Goal: Task Accomplishment & Management: Manage account settings

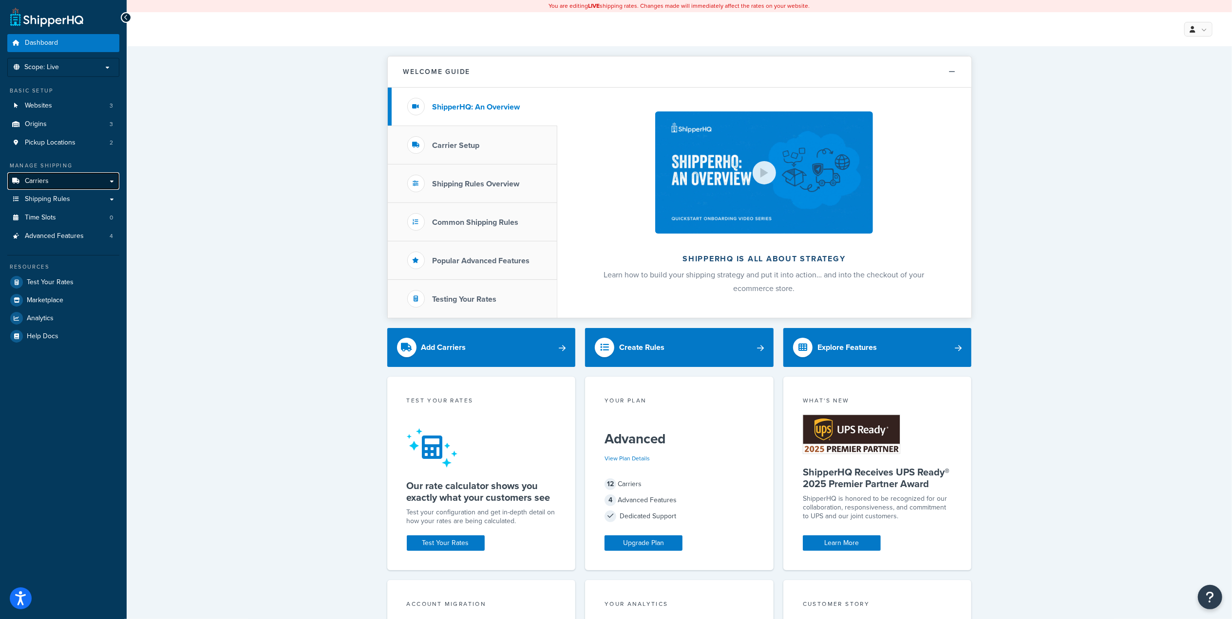
click at [33, 178] on span "Carriers" at bounding box center [37, 181] width 24 height 8
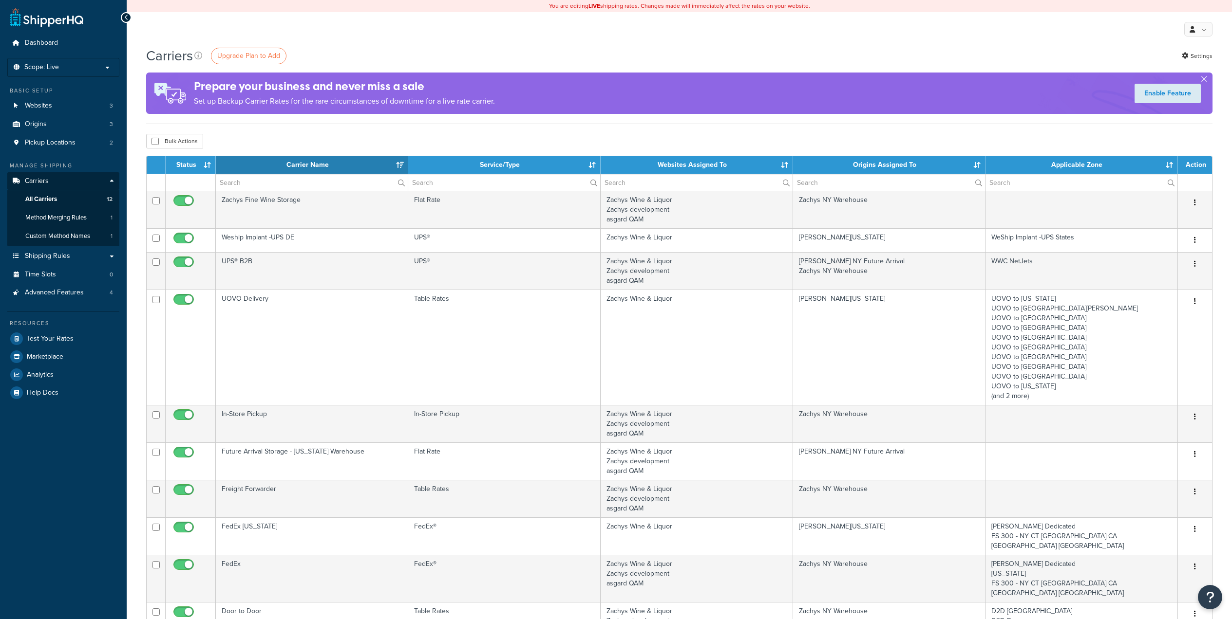
select select "15"
click at [109, 255] on link "Shipping Rules" at bounding box center [63, 256] width 112 height 18
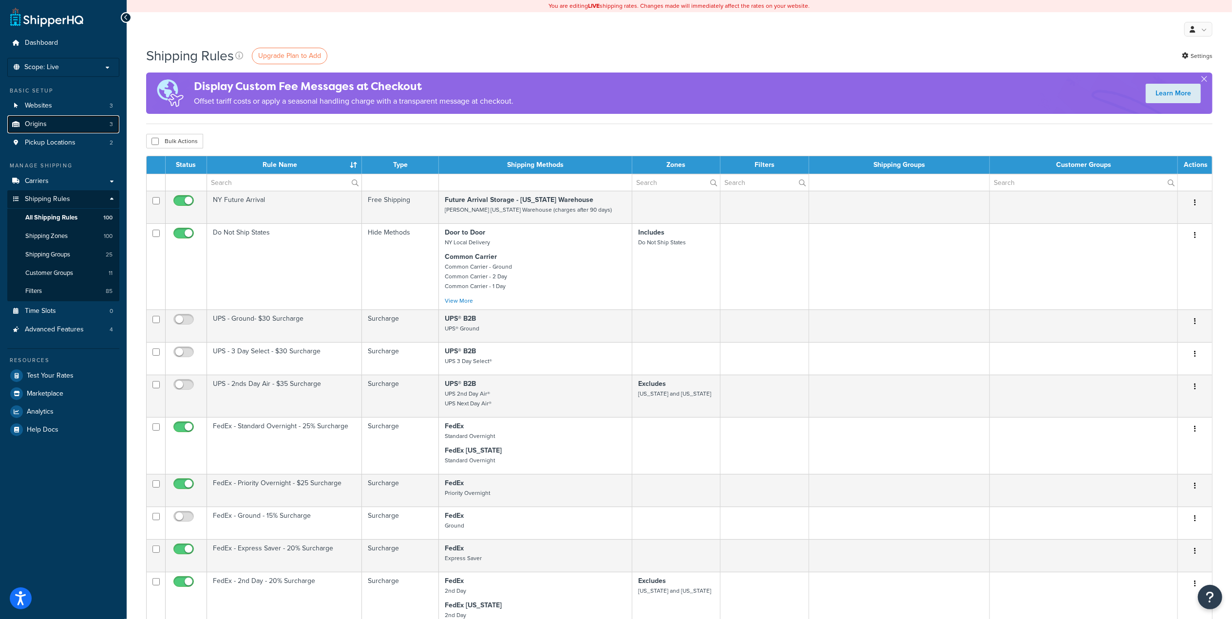
click at [41, 122] on span "Origins" at bounding box center [36, 124] width 22 height 8
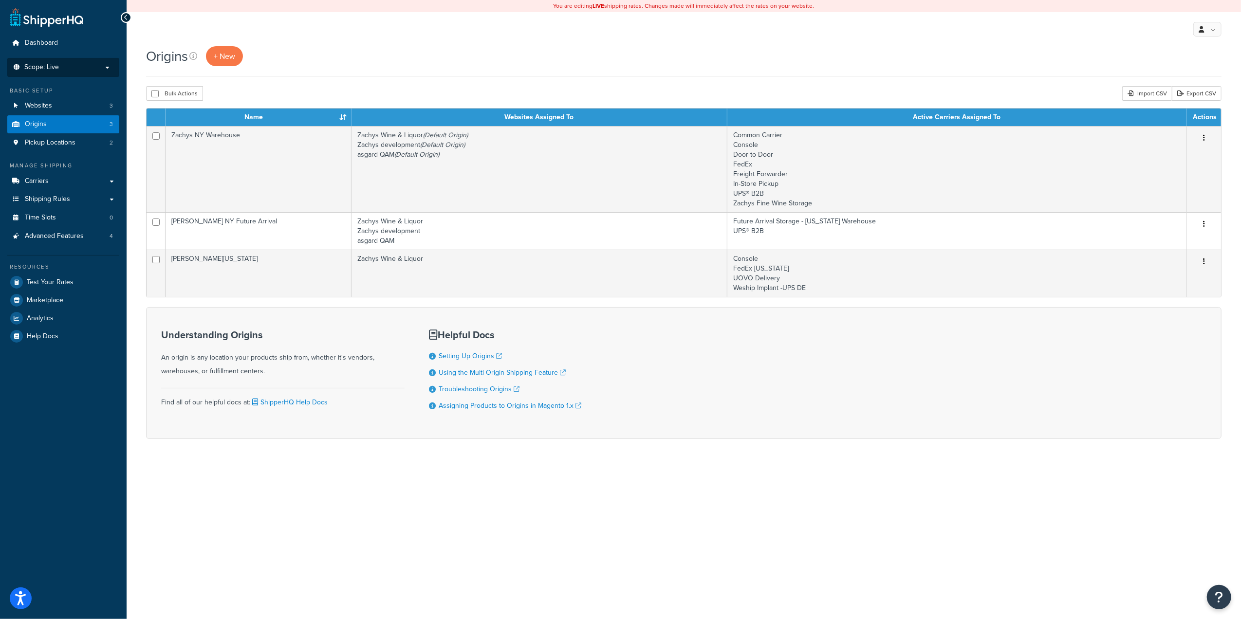
click at [111, 71] on p "Scope: Live" at bounding box center [63, 67] width 103 height 8
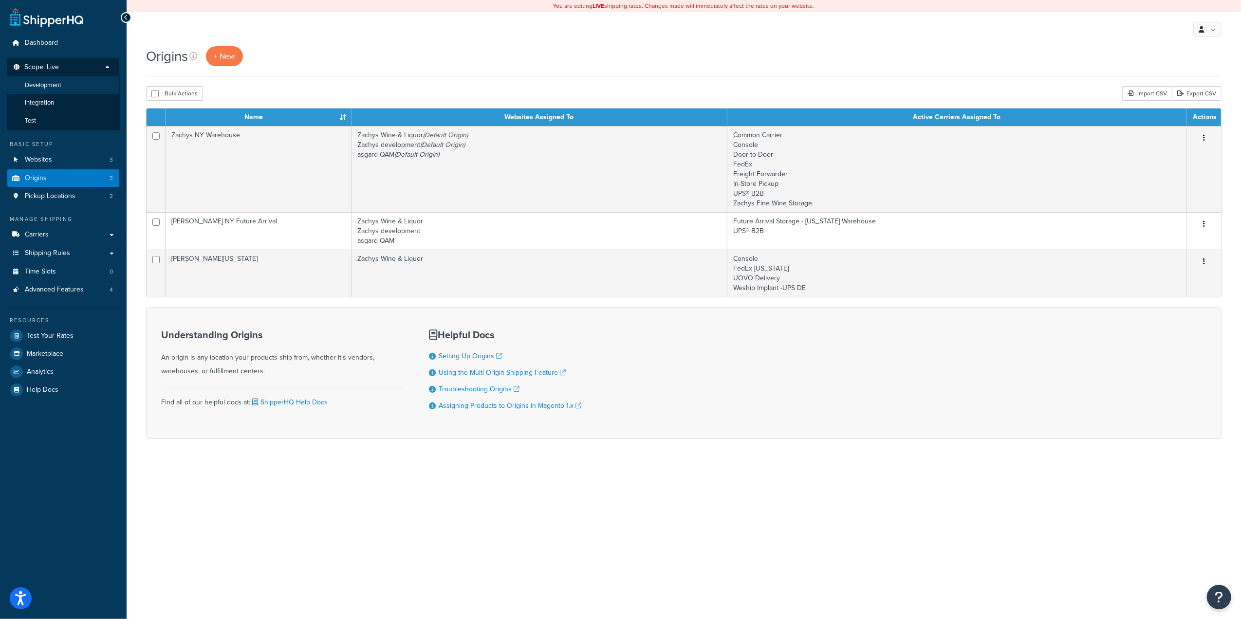
click at [47, 82] on span "Development" at bounding box center [43, 85] width 37 height 8
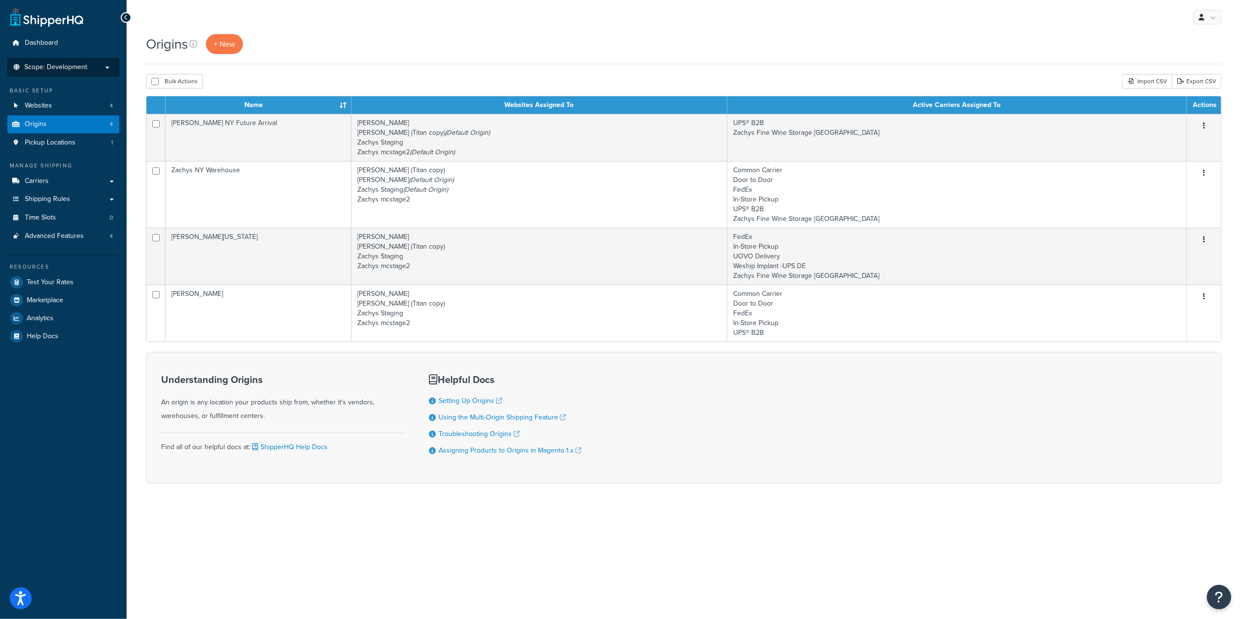
click at [104, 67] on p "Scope: Development" at bounding box center [63, 67] width 103 height 8
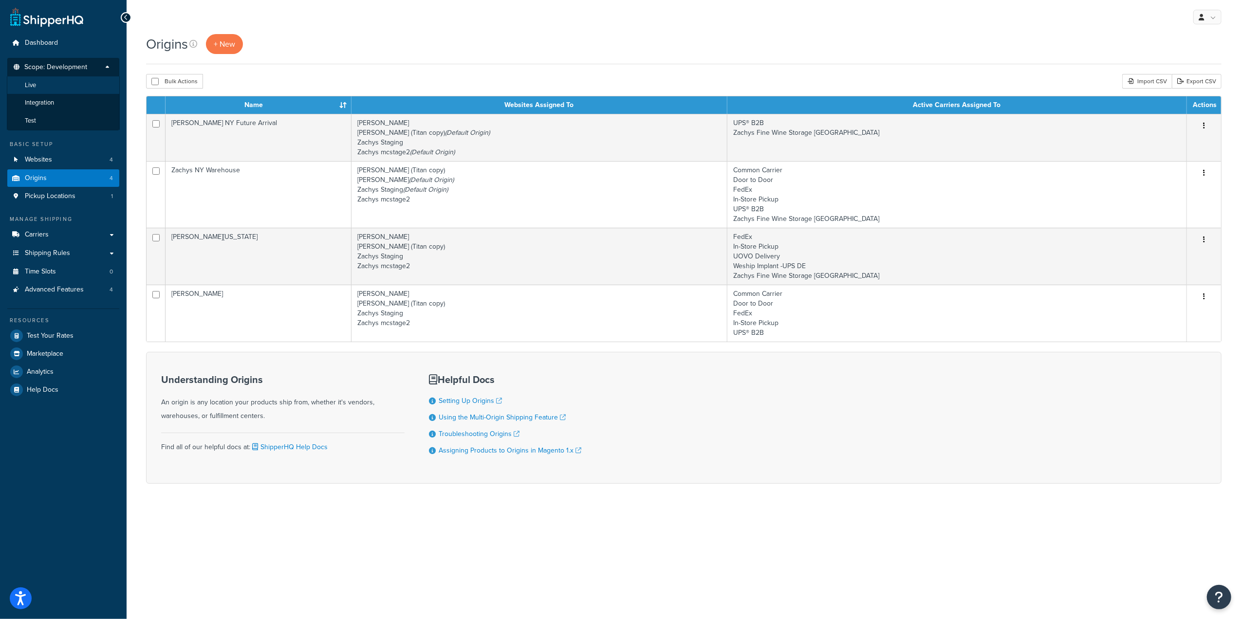
click at [32, 82] on span "Live" at bounding box center [30, 85] width 11 height 8
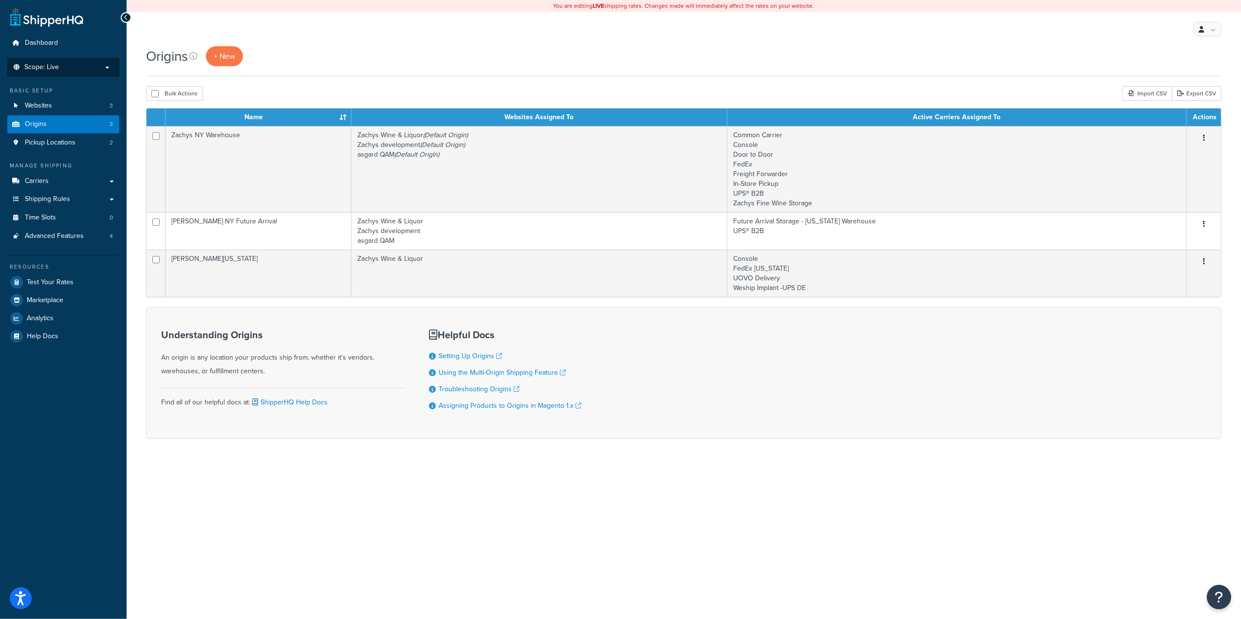
click at [87, 65] on p "Scope: Live" at bounding box center [63, 67] width 103 height 8
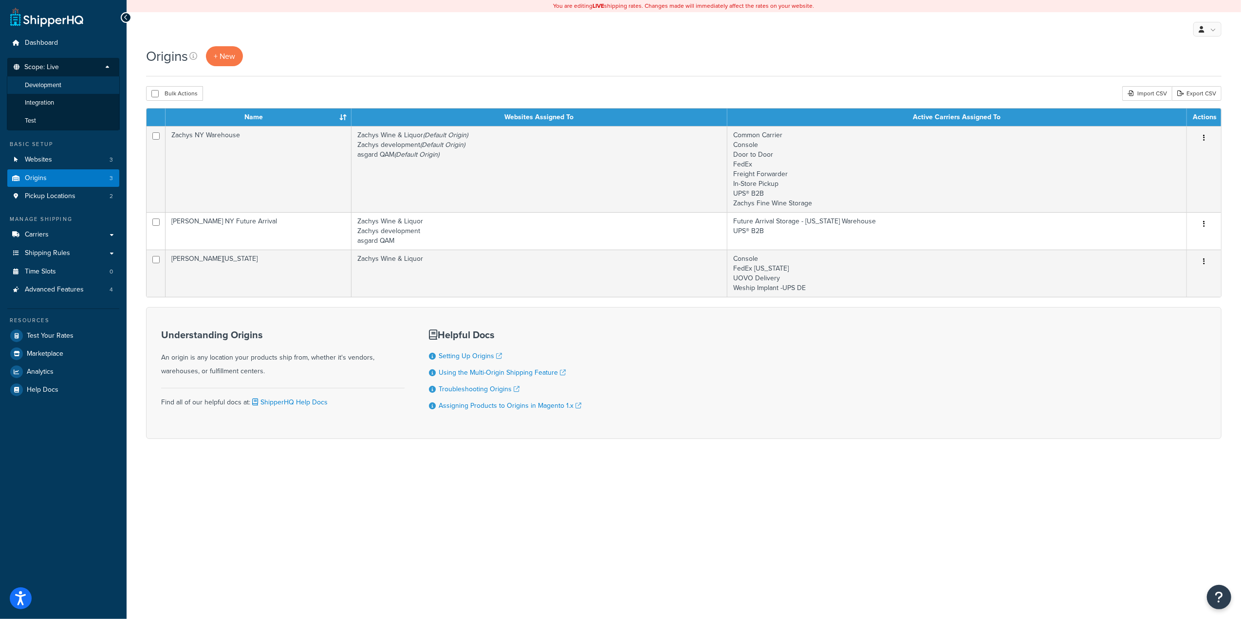
click at [49, 84] on span "Development" at bounding box center [43, 85] width 37 height 8
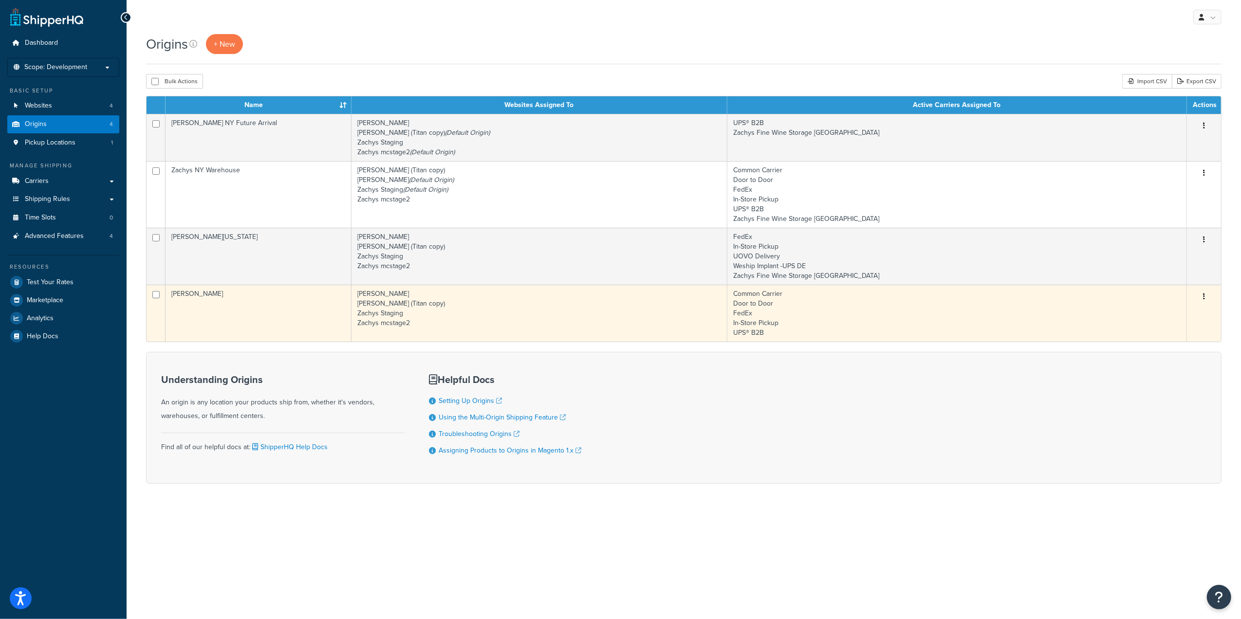
click at [195, 294] on td "Zachys NYFWS" at bounding box center [259, 313] width 186 height 57
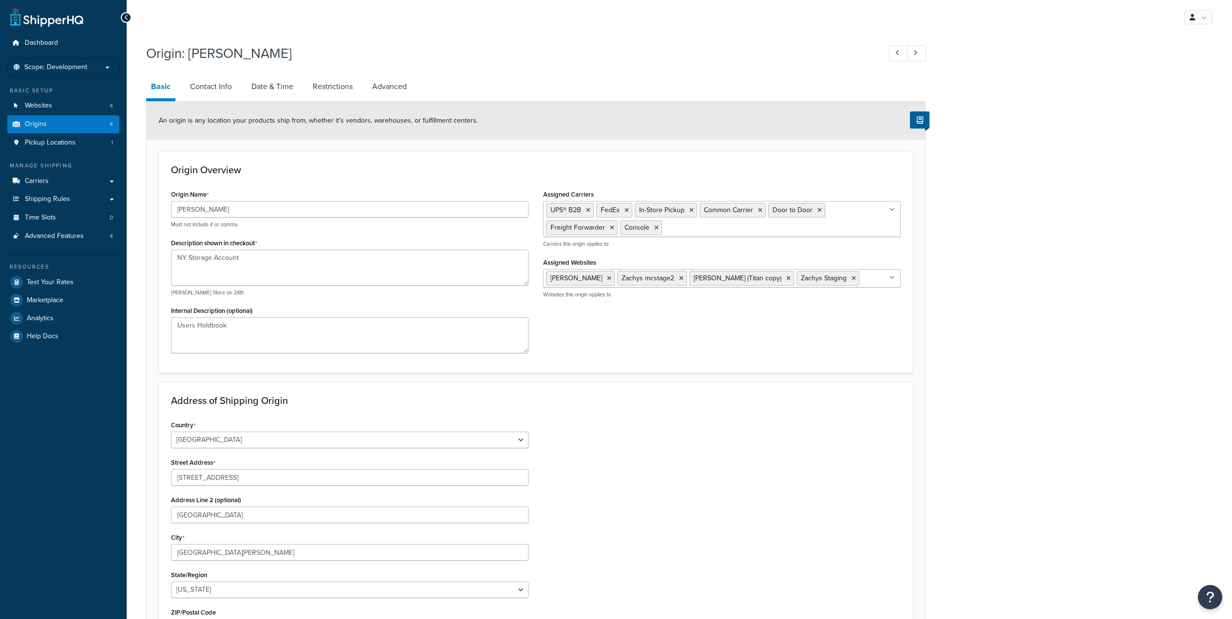
select select "32"
click at [35, 182] on span "Carriers" at bounding box center [37, 181] width 24 height 8
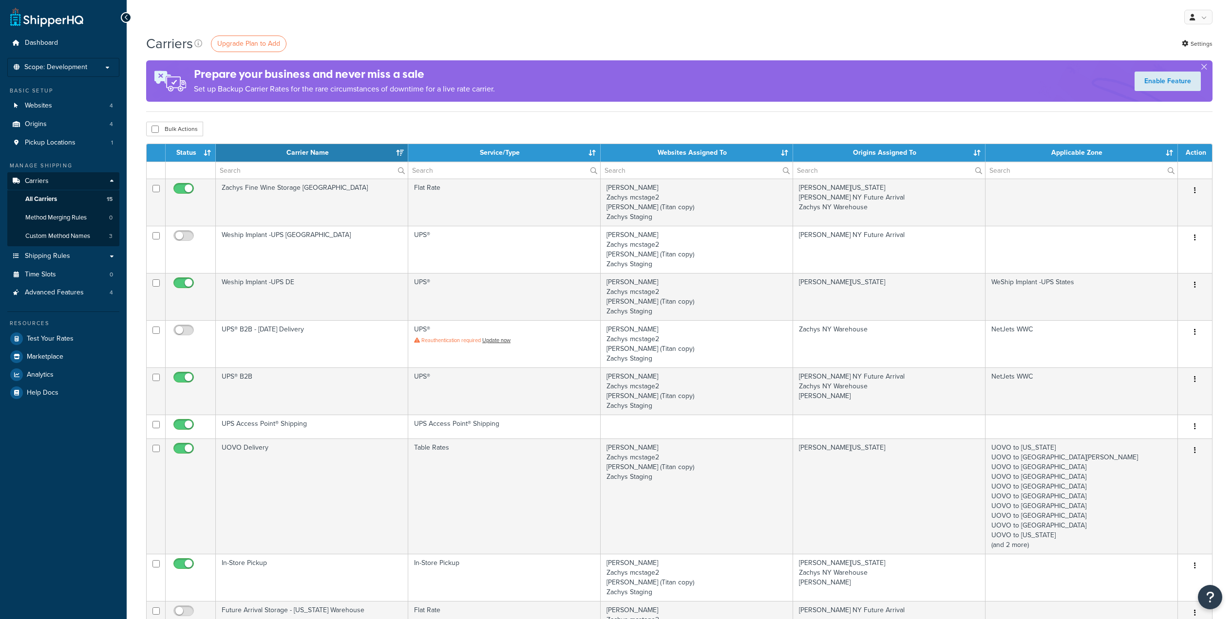
select select "15"
click at [76, 69] on span "Scope: Development" at bounding box center [55, 67] width 63 height 8
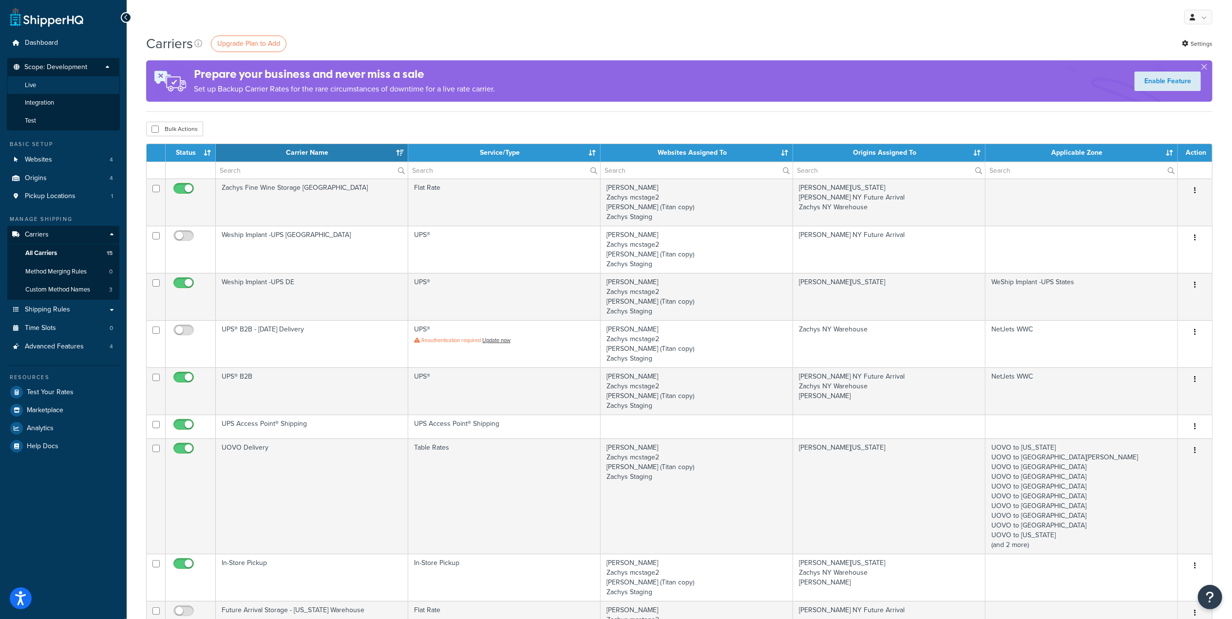
click at [30, 86] on span "Live" at bounding box center [30, 85] width 11 height 8
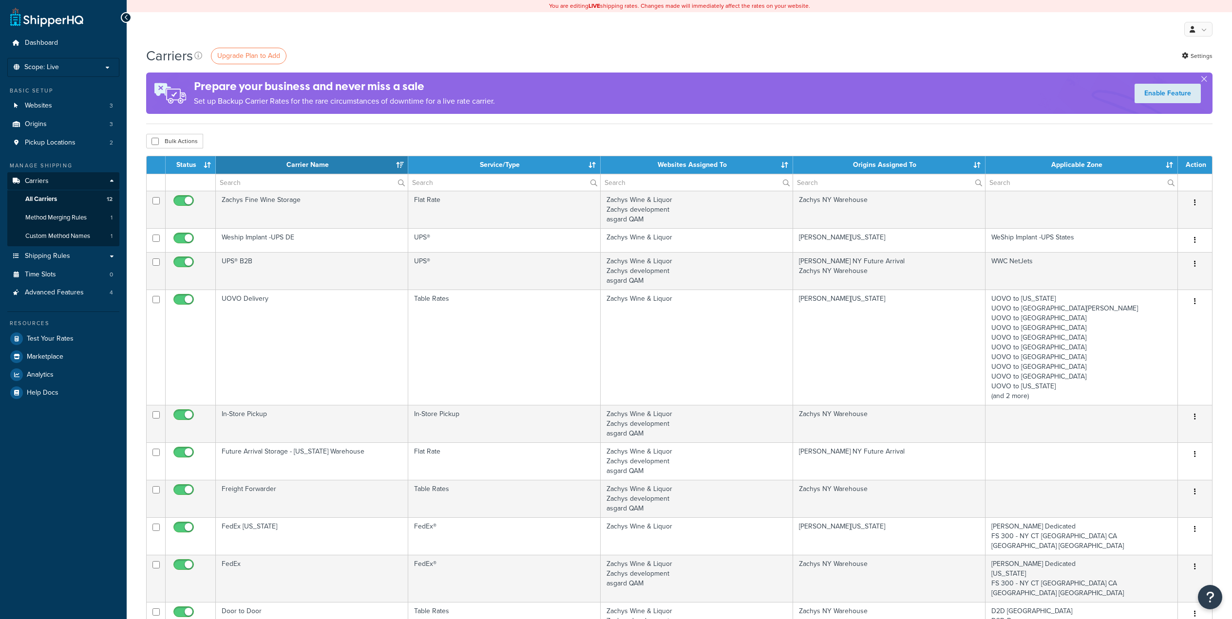
select select "15"
click at [35, 124] on span "Origins" at bounding box center [36, 124] width 22 height 8
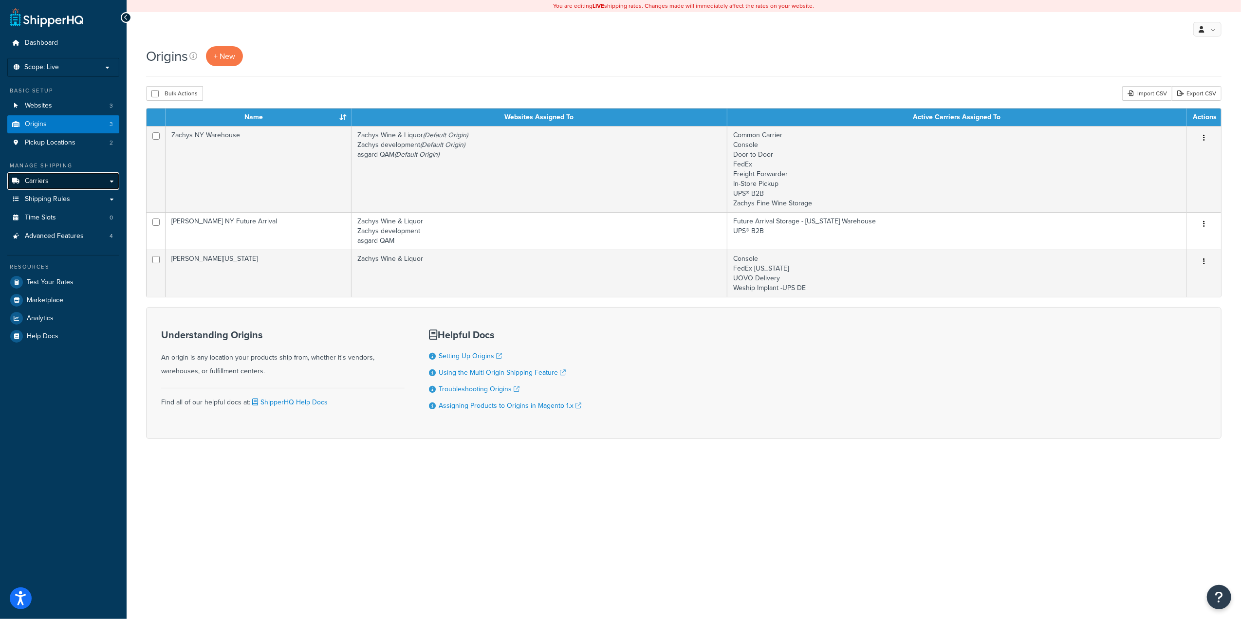
click at [45, 177] on span "Carriers" at bounding box center [37, 181] width 24 height 8
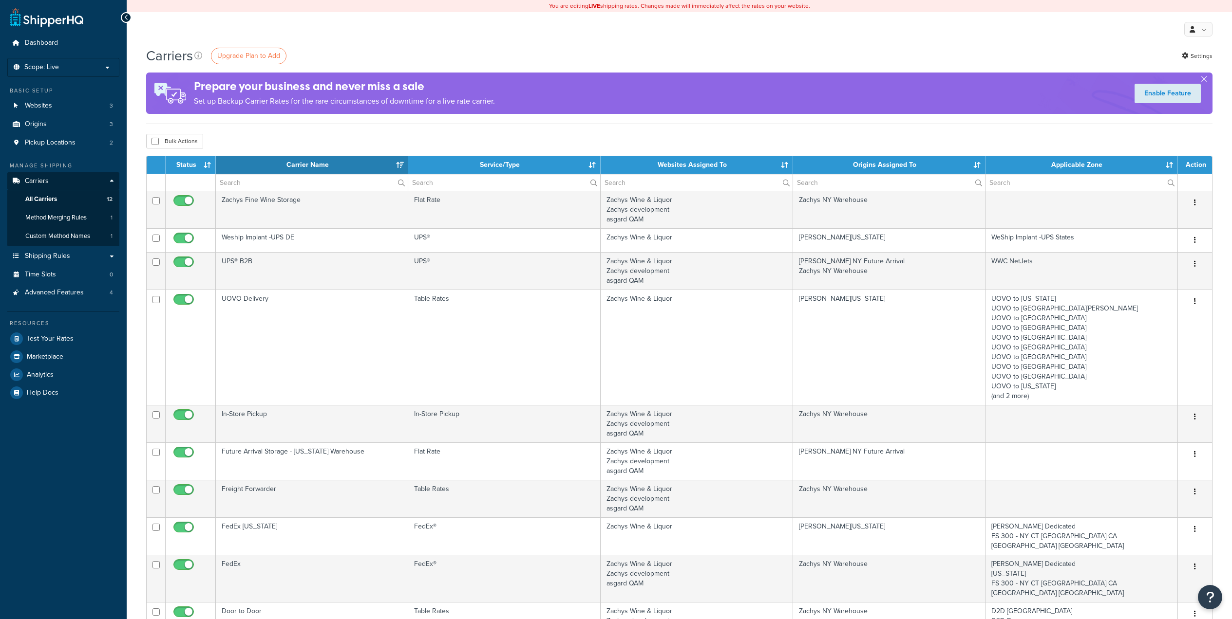
select select "15"
click at [41, 123] on span "Origins" at bounding box center [36, 124] width 22 height 8
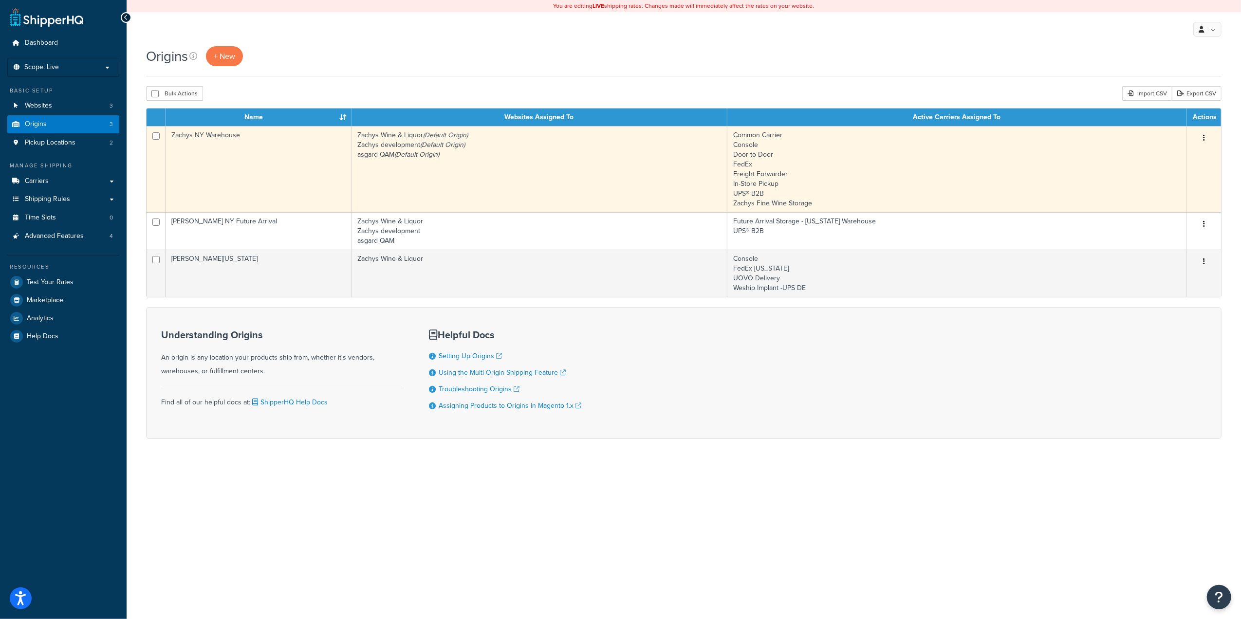
click at [224, 137] on td "Zachys NY Warehouse" at bounding box center [259, 169] width 186 height 86
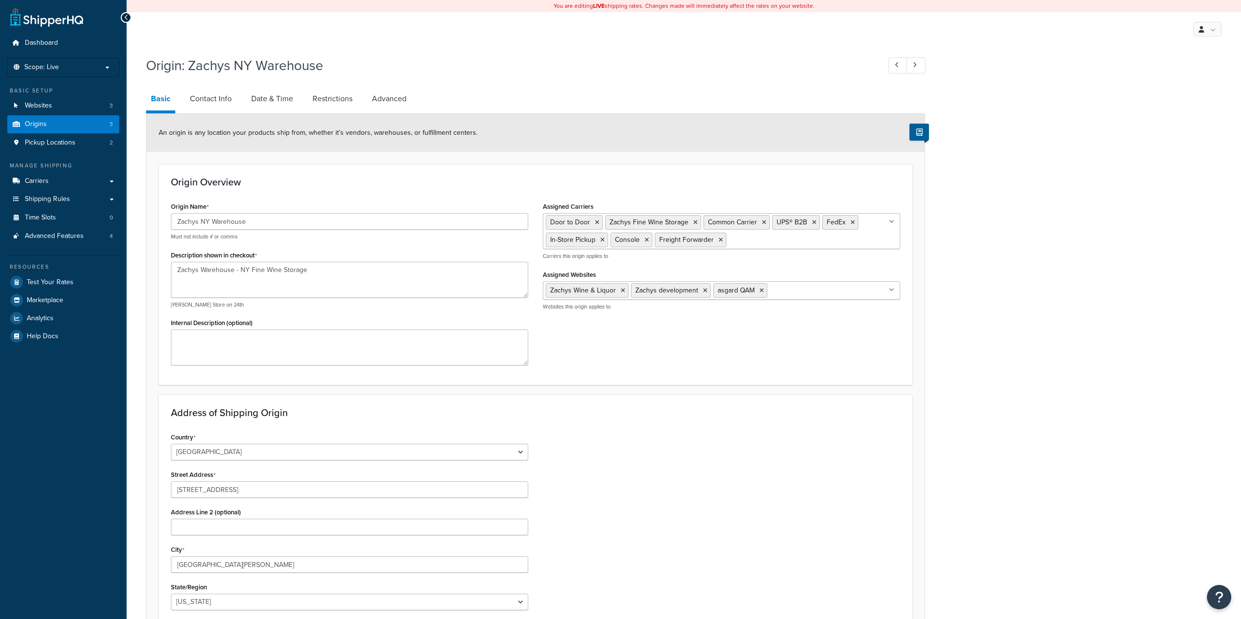
select select "32"
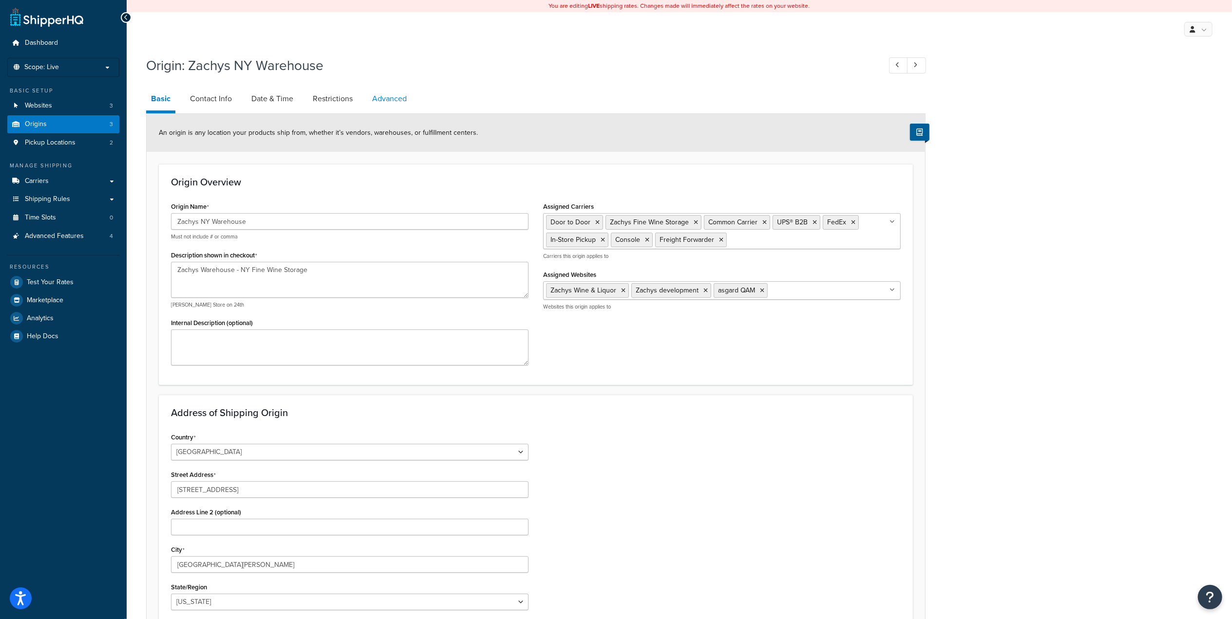
click at [390, 103] on link "Advanced" at bounding box center [389, 98] width 44 height 23
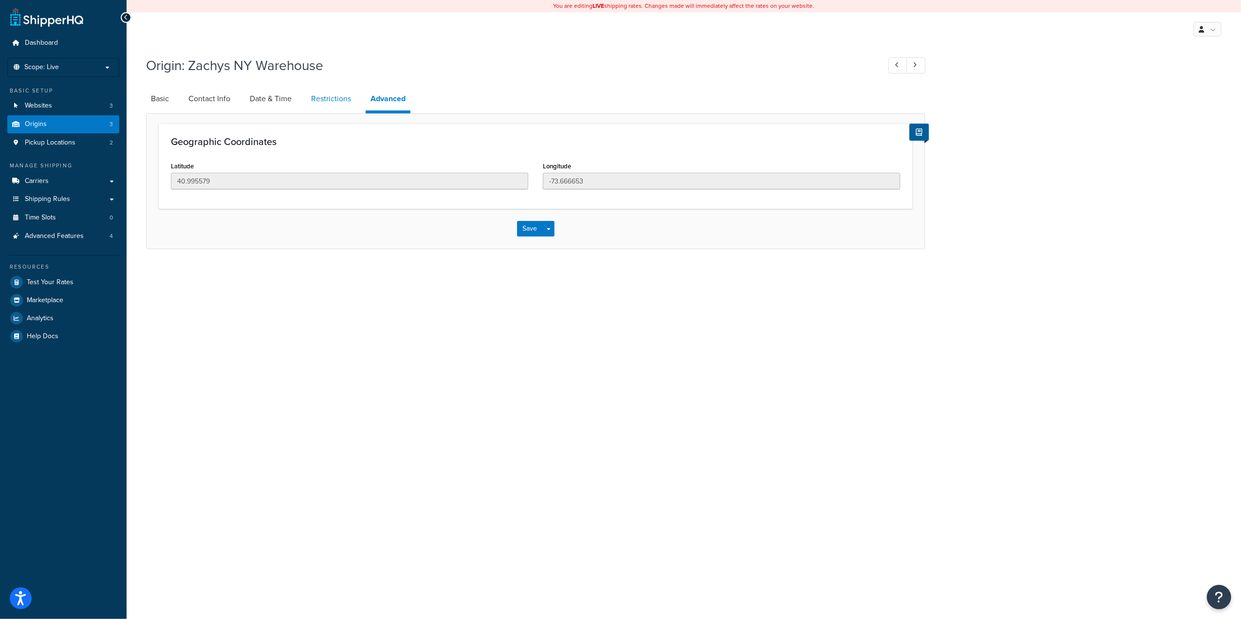
drag, startPoint x: 338, startPoint y: 98, endPoint x: 326, endPoint y: 97, distance: 12.2
click at [338, 98] on link "Restrictions" at bounding box center [331, 98] width 50 height 23
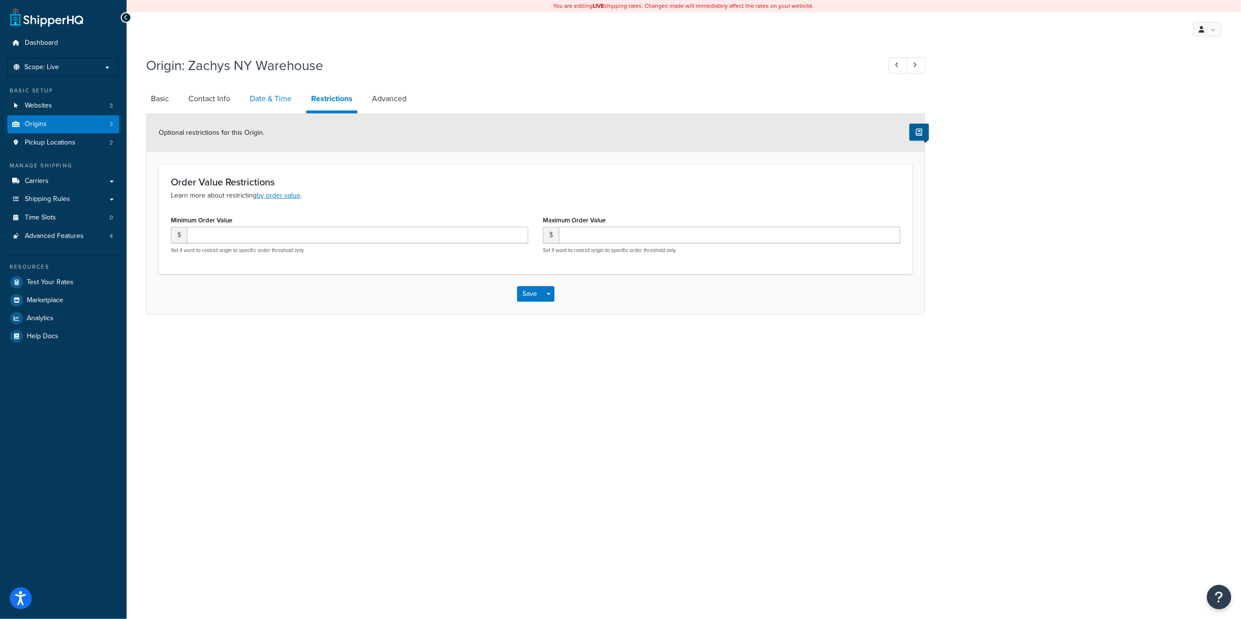
click at [271, 97] on link "Date & Time" at bounding box center [271, 98] width 52 height 23
select select "PER_SHIPPING_METHOD_TYPE"
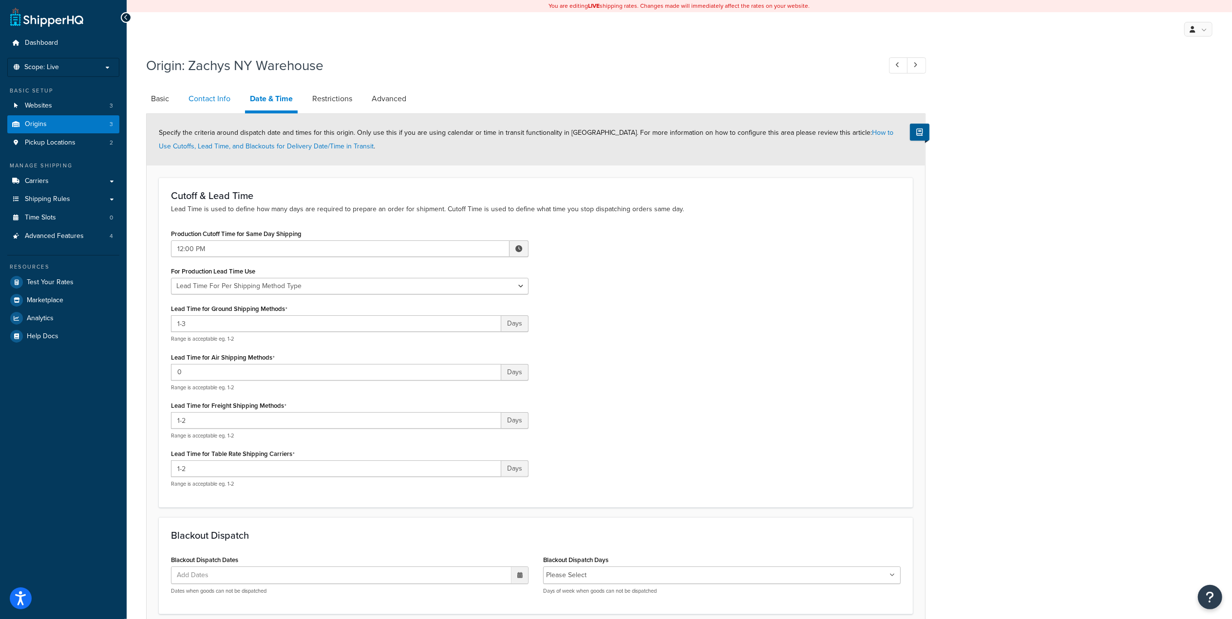
click at [205, 96] on link "Contact Info" at bounding box center [210, 98] width 52 height 23
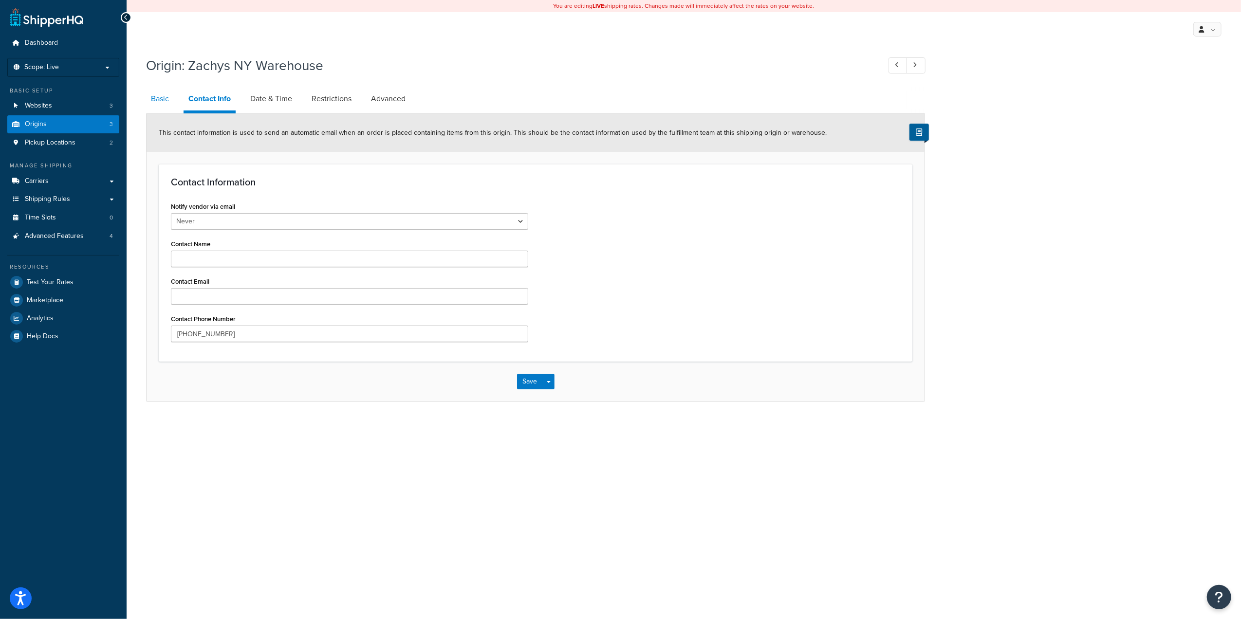
click at [160, 97] on link "Basic" at bounding box center [160, 98] width 28 height 23
select select "32"
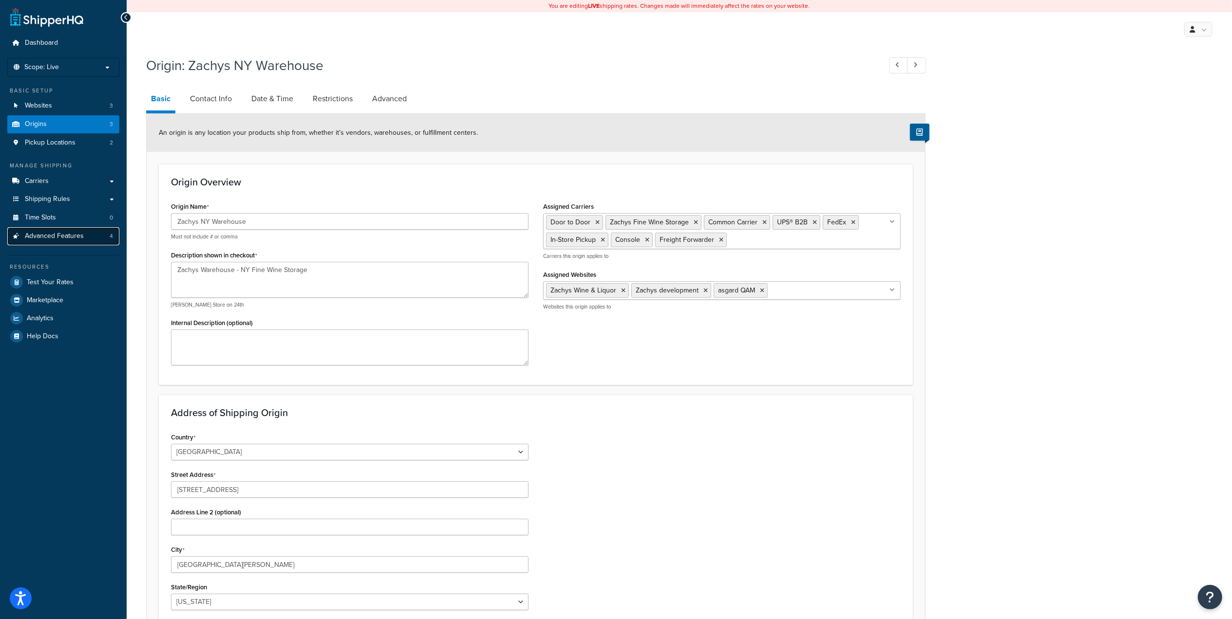
click at [87, 234] on link "Advanced Features 4" at bounding box center [63, 236] width 112 height 18
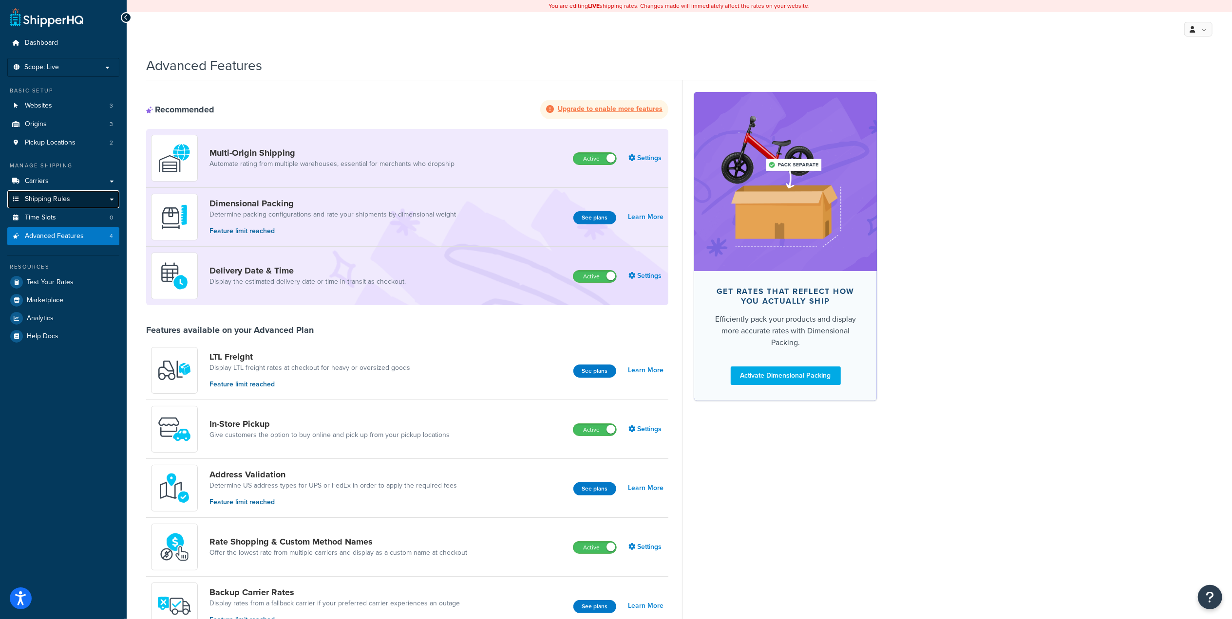
click at [106, 202] on link "Shipping Rules" at bounding box center [63, 199] width 112 height 18
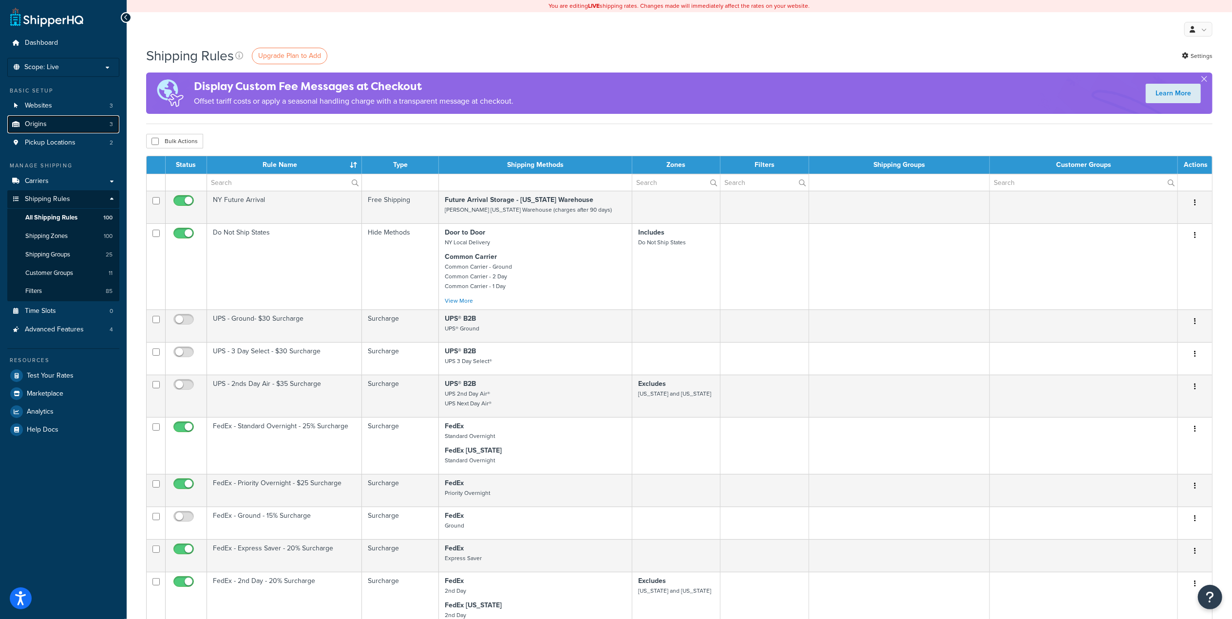
click at [35, 125] on span "Origins" at bounding box center [36, 124] width 22 height 8
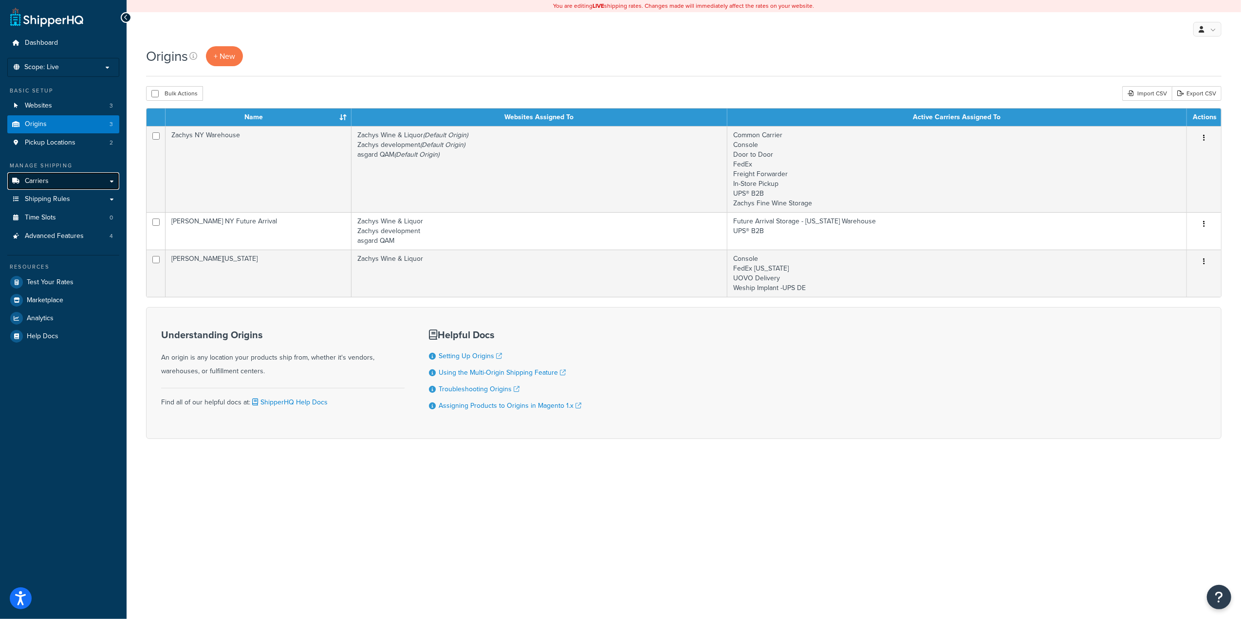
click at [41, 176] on link "Carriers" at bounding box center [63, 181] width 112 height 18
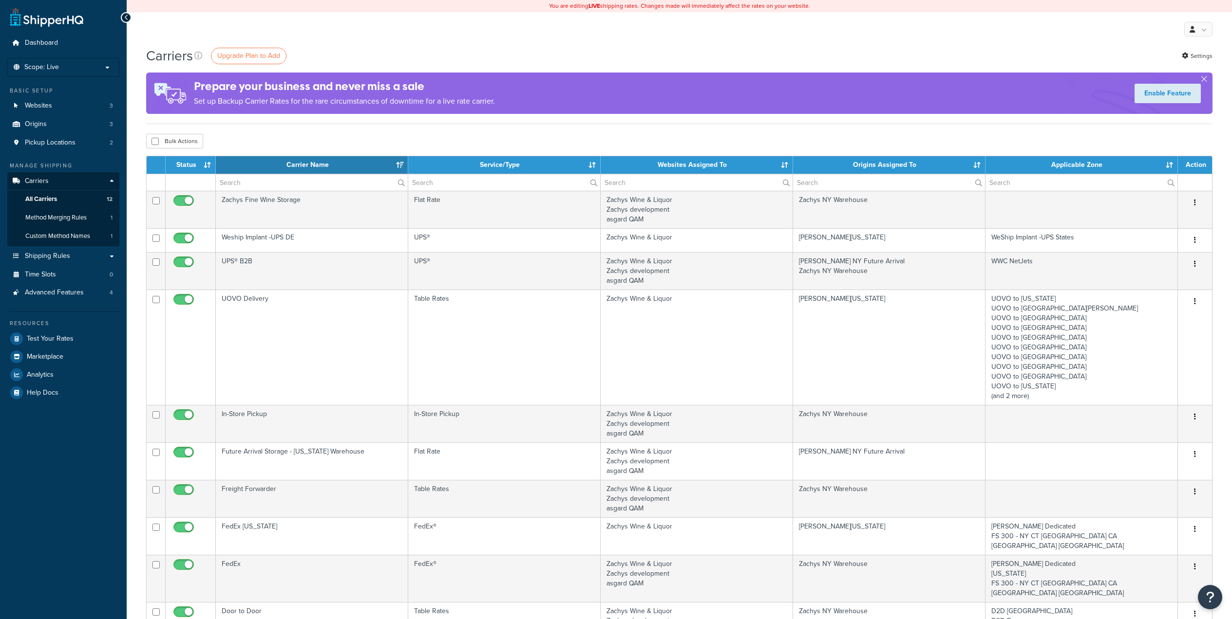
select select "15"
click at [31, 127] on span "Origins" at bounding box center [36, 124] width 22 height 8
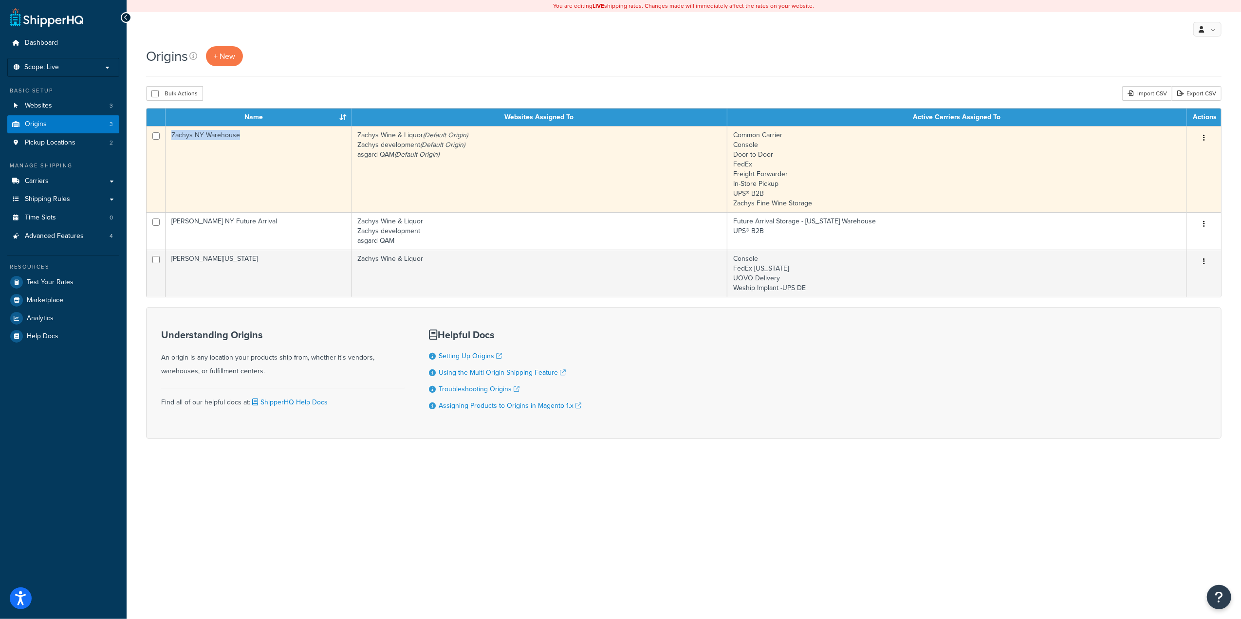
drag, startPoint x: 173, startPoint y: 144, endPoint x: 241, endPoint y: 147, distance: 67.3
click at [241, 147] on td "Zachys NY Warehouse" at bounding box center [259, 169] width 186 height 86
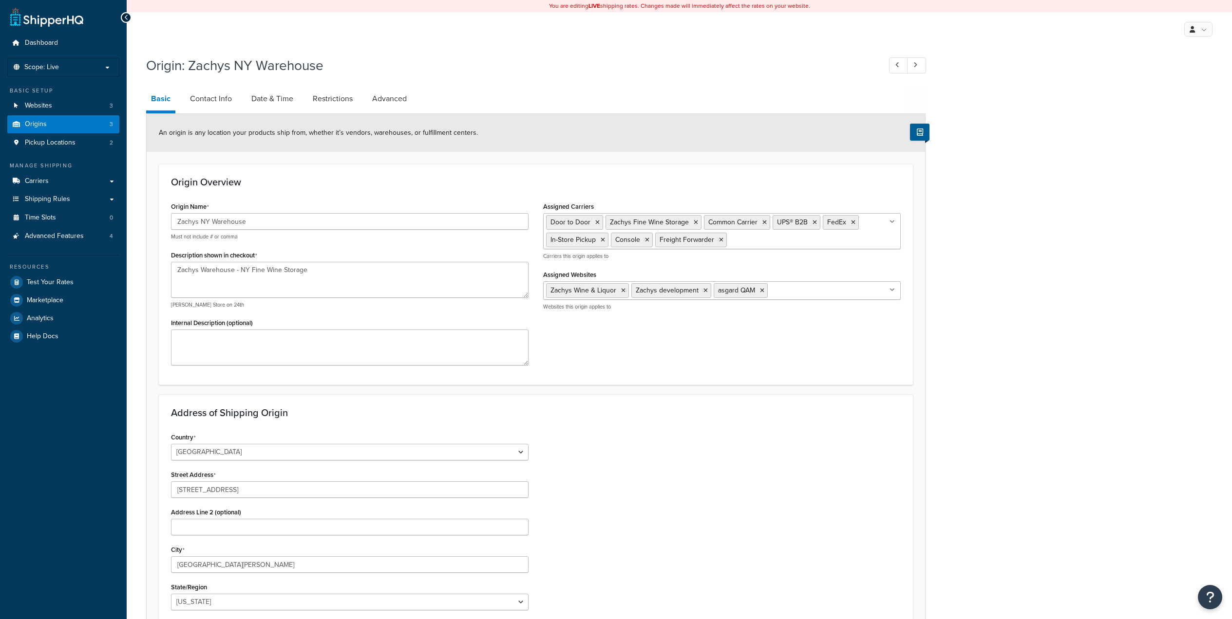
select select "32"
click at [49, 121] on link "Origins 3" at bounding box center [63, 124] width 112 height 18
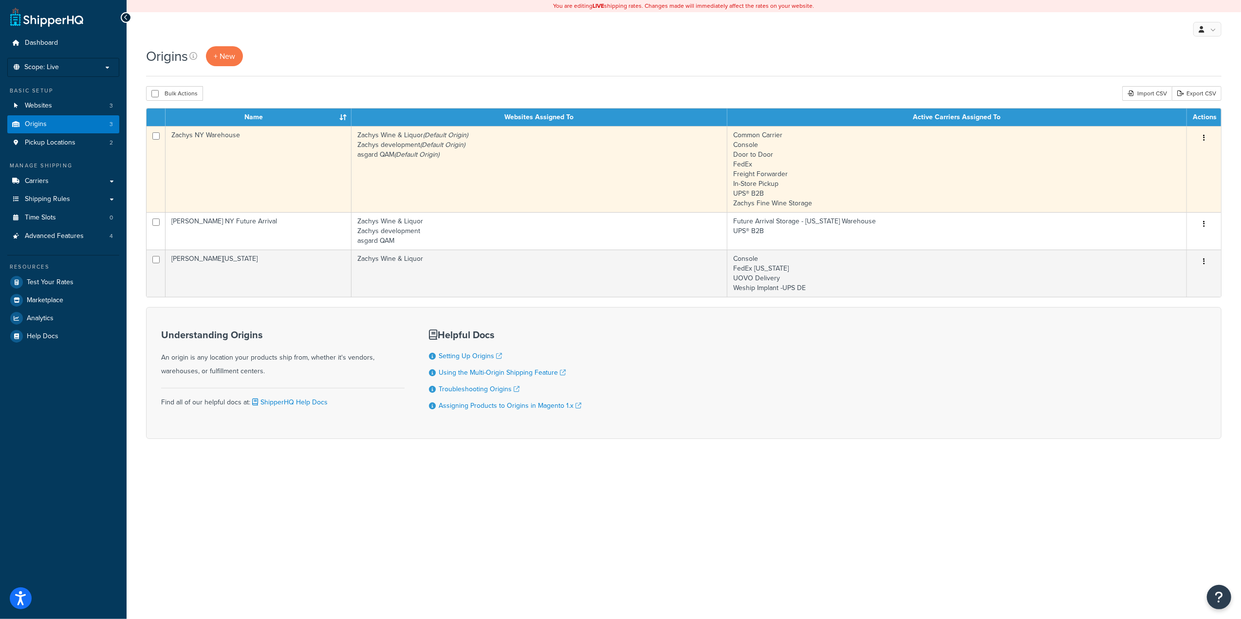
click at [199, 139] on td "Zachys NY Warehouse" at bounding box center [259, 169] width 186 height 86
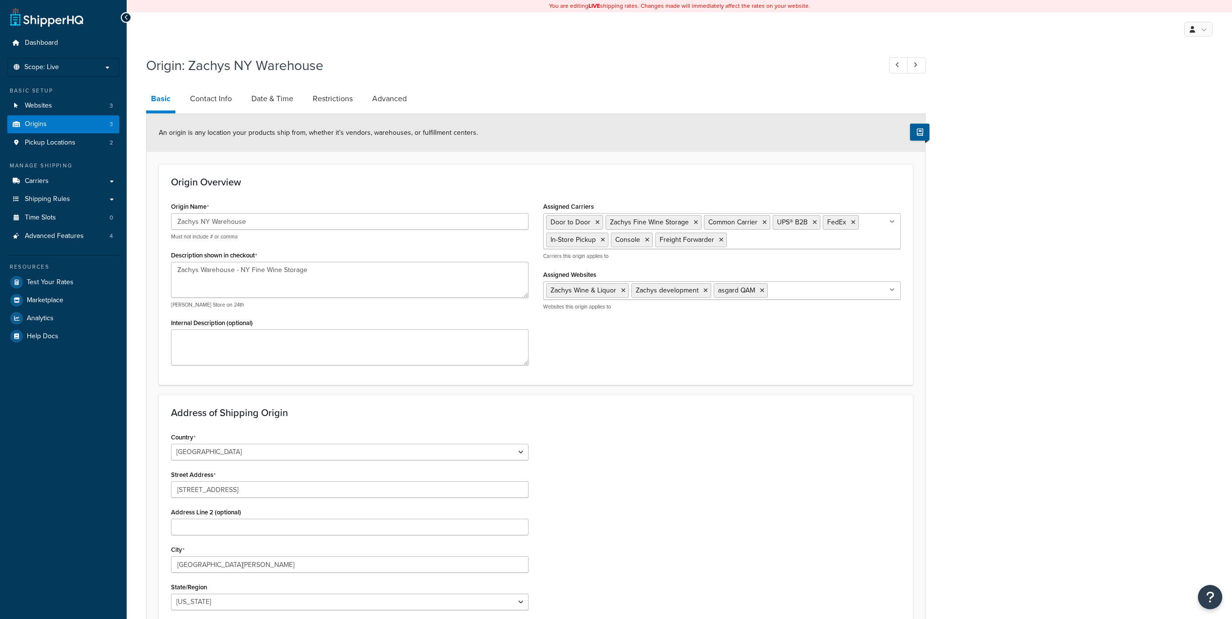
select select "32"
drag, startPoint x: 252, startPoint y: 223, endPoint x: 171, endPoint y: 219, distance: 80.5
click at [171, 219] on input "Zachys NY Warehouse" at bounding box center [349, 221] width 357 height 17
click at [55, 66] on span "Scope: Live" at bounding box center [41, 67] width 35 height 8
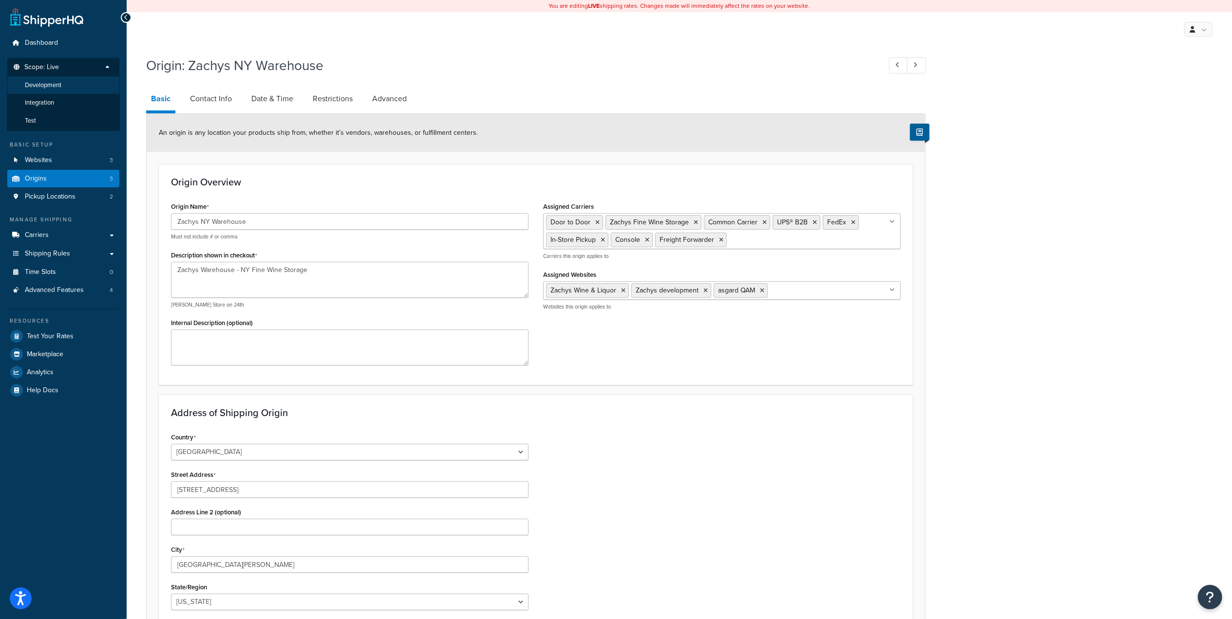
click at [49, 84] on span "Development" at bounding box center [43, 85] width 37 height 8
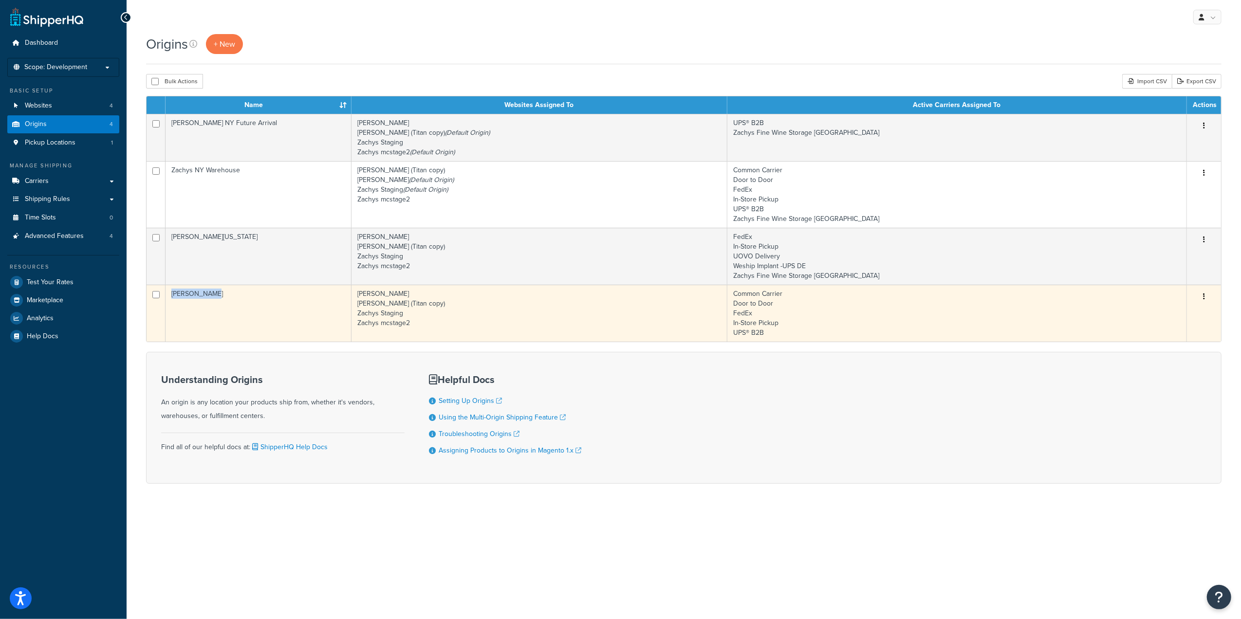
drag, startPoint x: 219, startPoint y: 296, endPoint x: 173, endPoint y: 296, distance: 45.8
click at [173, 296] on td "Zachys NYFWS" at bounding box center [259, 313] width 186 height 57
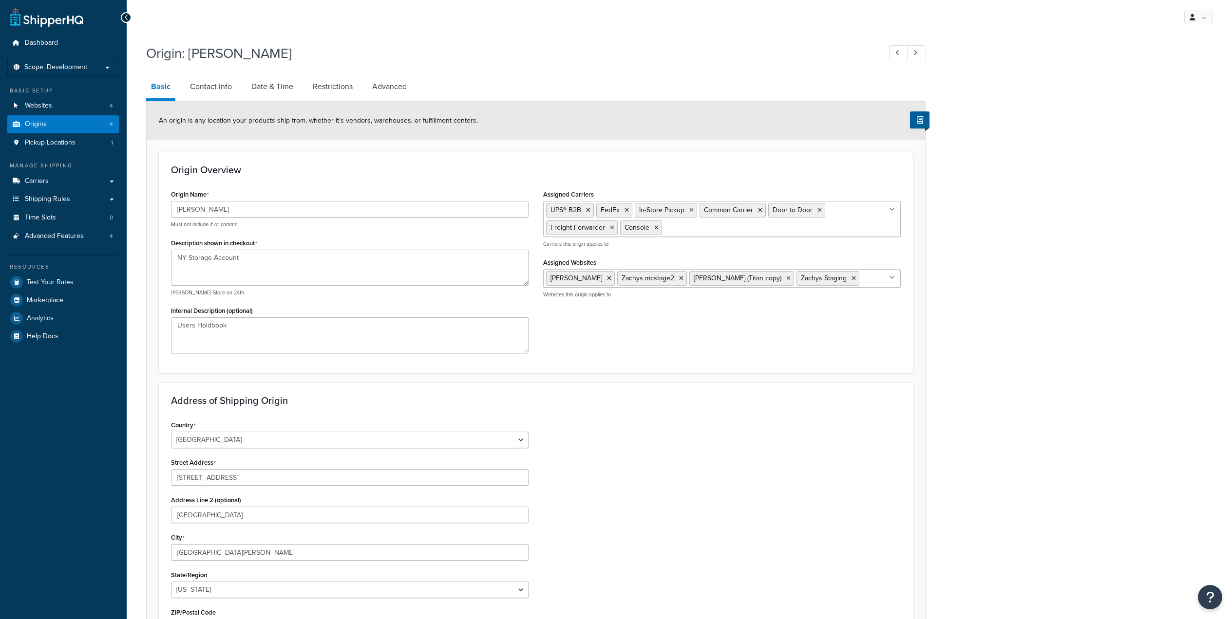
select select "32"
drag, startPoint x: 228, startPoint y: 211, endPoint x: 155, endPoint y: 207, distance: 73.1
click at [155, 207] on form "An origin is any location your products ship from, whether it’s vendors, wareho…" at bounding box center [536, 410] width 778 height 616
click at [42, 123] on span "Origins" at bounding box center [36, 124] width 22 height 8
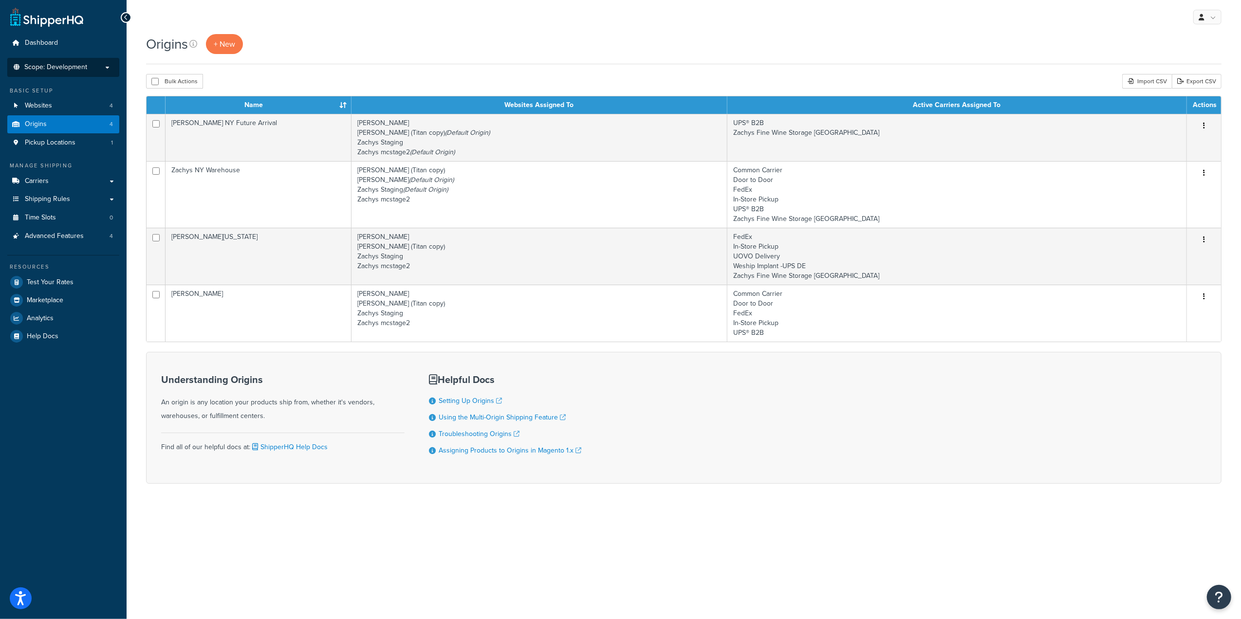
click at [52, 63] on span "Scope: Development" at bounding box center [55, 67] width 63 height 8
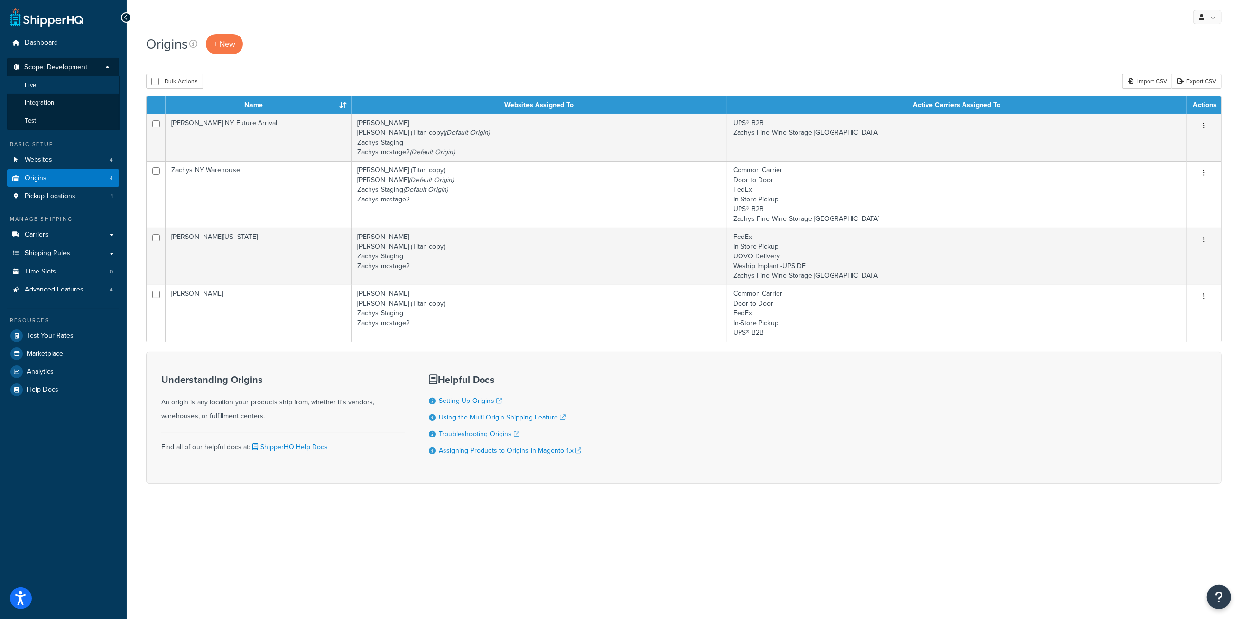
click at [31, 82] on span "Live" at bounding box center [30, 85] width 11 height 8
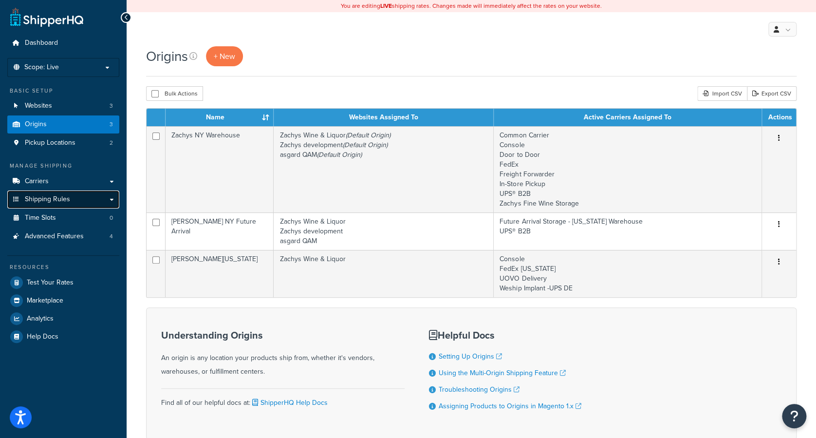
click at [113, 199] on link "Shipping Rules" at bounding box center [63, 199] width 112 height 18
